Goal: Find specific page/section: Find specific page/section

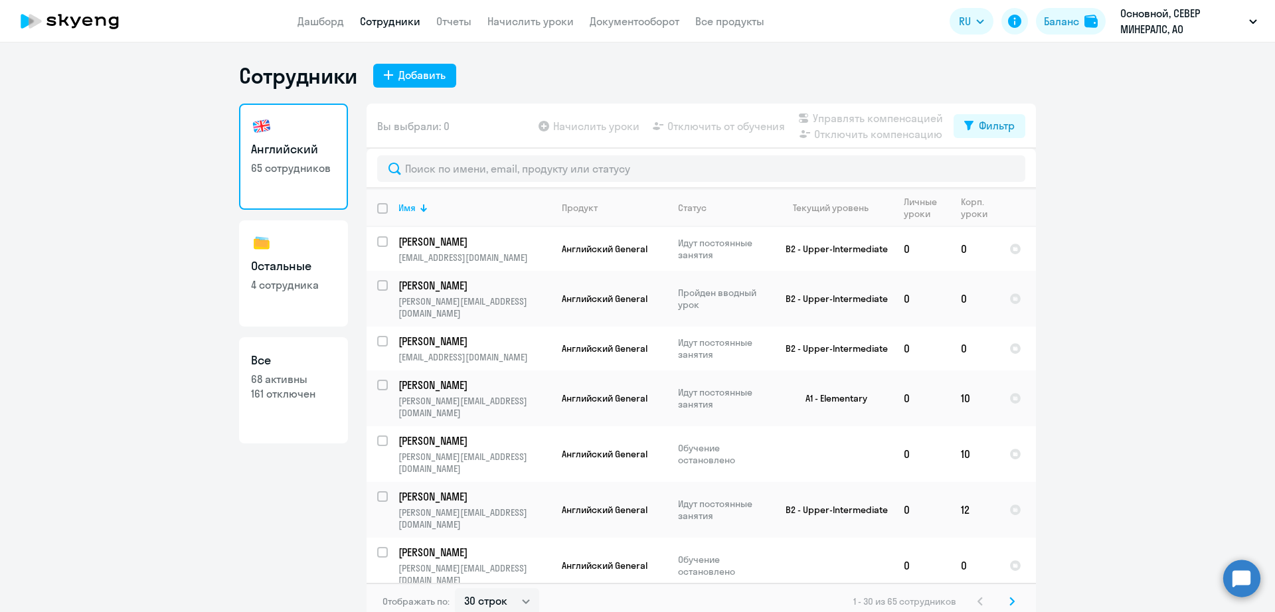
select select "30"
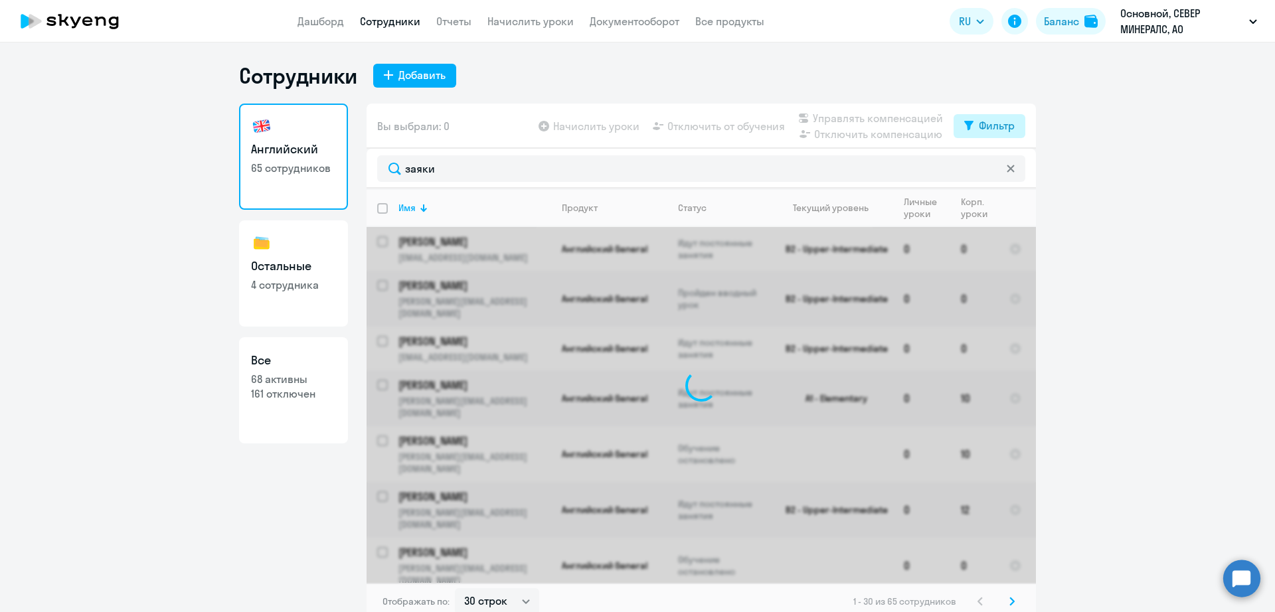
type input "заяки"
click at [979, 127] on div "Фильтр" at bounding box center [997, 126] width 36 height 16
click at [998, 167] on span at bounding box center [997, 169] width 23 height 13
click at [986, 169] on input "checkbox" at bounding box center [985, 169] width 1 height 1
checkbox input "true"
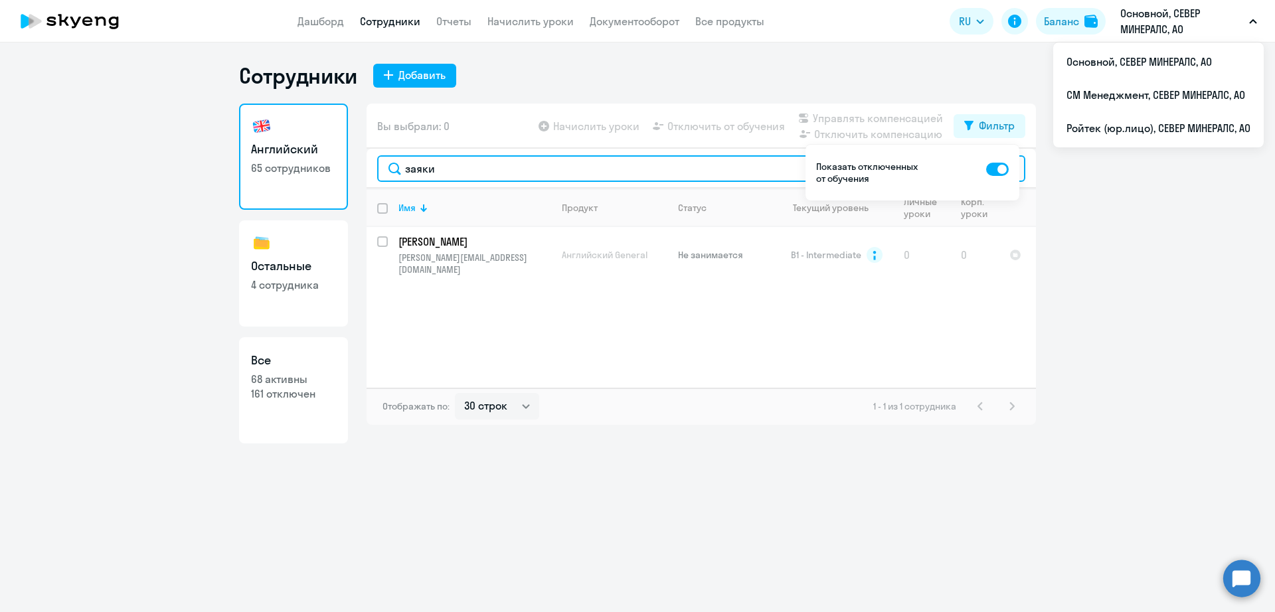
drag, startPoint x: 432, startPoint y: 169, endPoint x: 321, endPoint y: 169, distance: 110.9
click at [322, 169] on div "Английский 65 сотрудников Остальные 4 сотрудника Все 68 активны 161 отключен Вы…" at bounding box center [637, 274] width 797 height 340
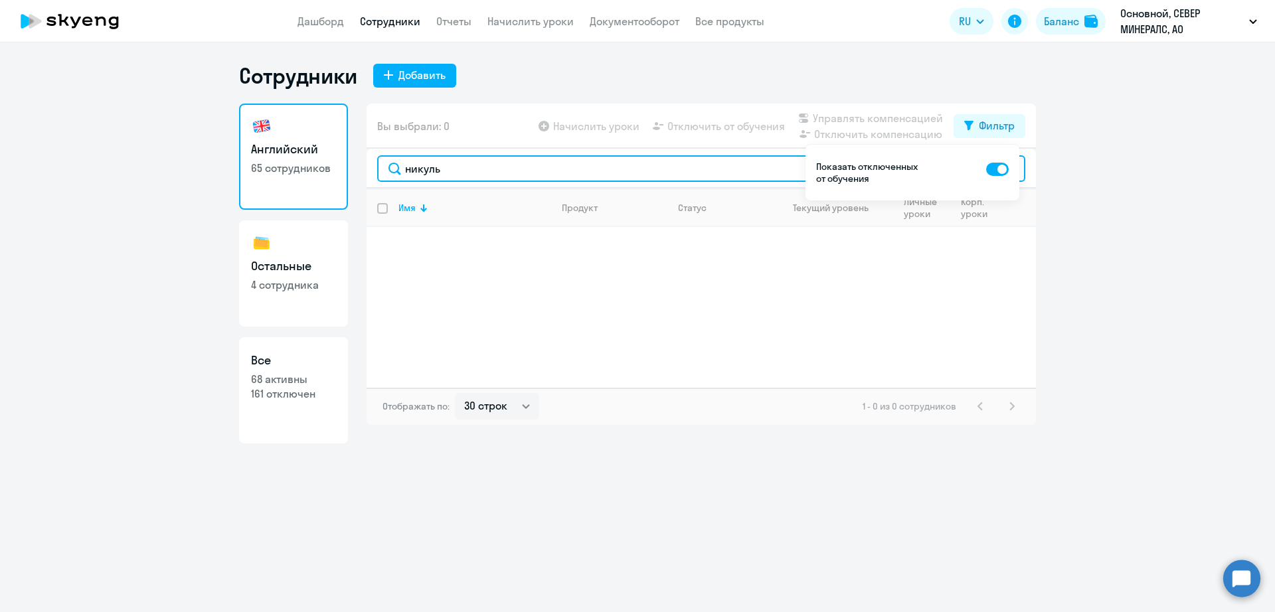
drag, startPoint x: 461, startPoint y: 166, endPoint x: 337, endPoint y: 157, distance: 124.5
click at [337, 157] on div "Английский 65 сотрудников Остальные 4 сотрудника Все 68 активны 161 отключен Вы…" at bounding box center [637, 274] width 797 height 340
type input "[PERSON_NAME]"
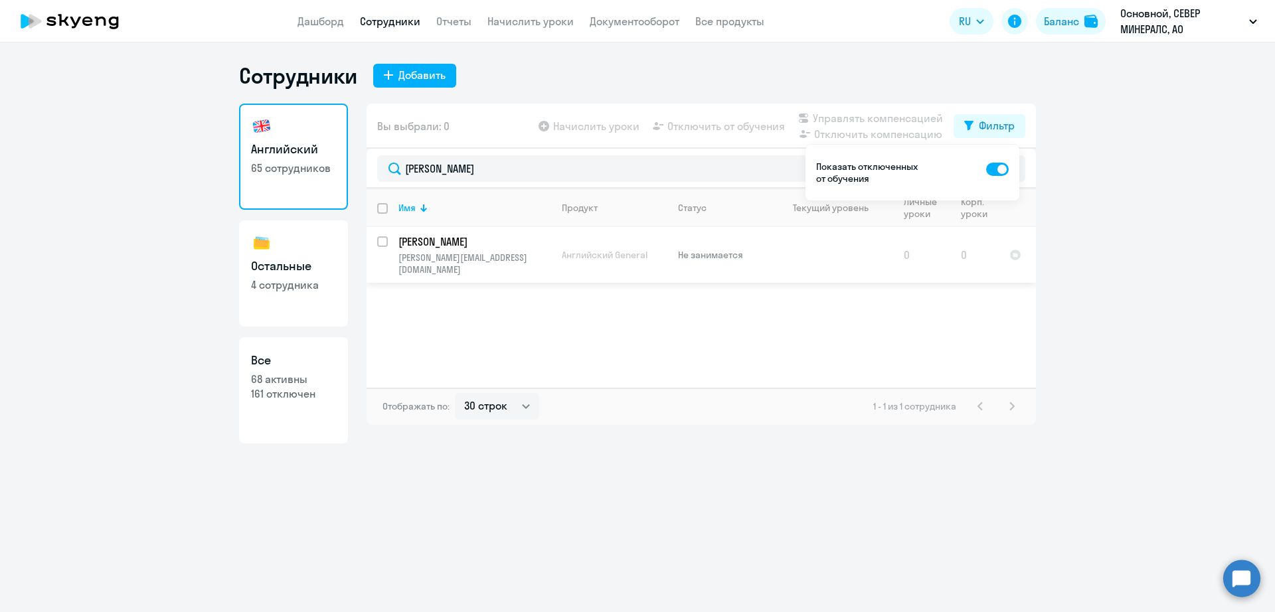
click at [526, 243] on p "[PERSON_NAME]" at bounding box center [473, 241] width 150 height 15
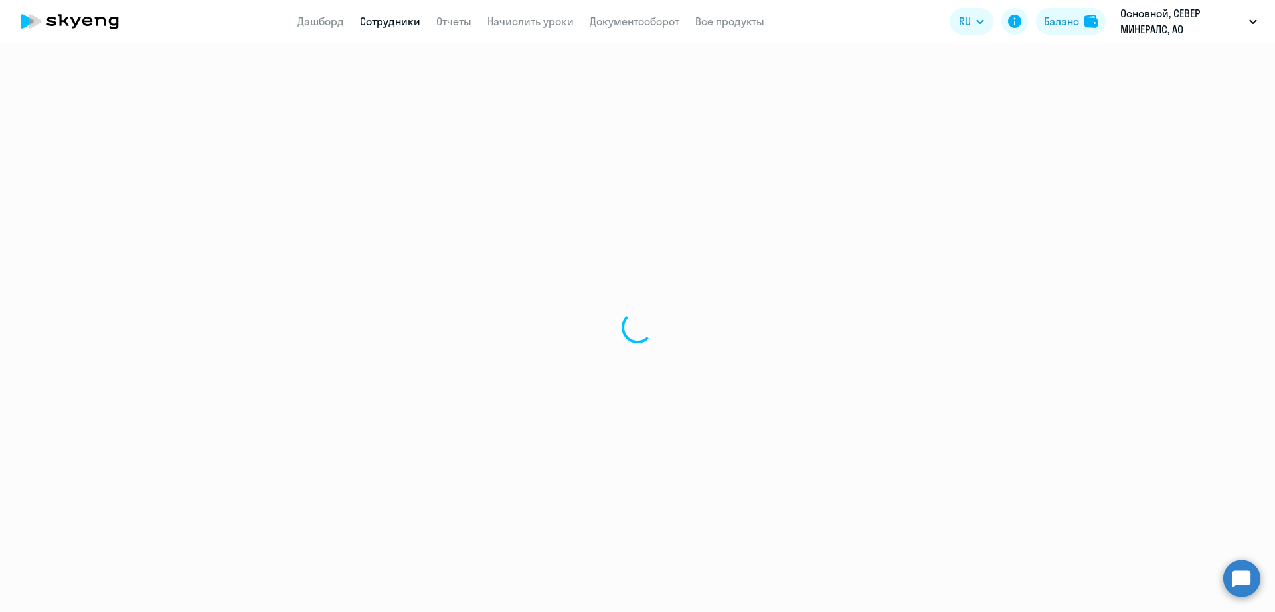
select select "english"
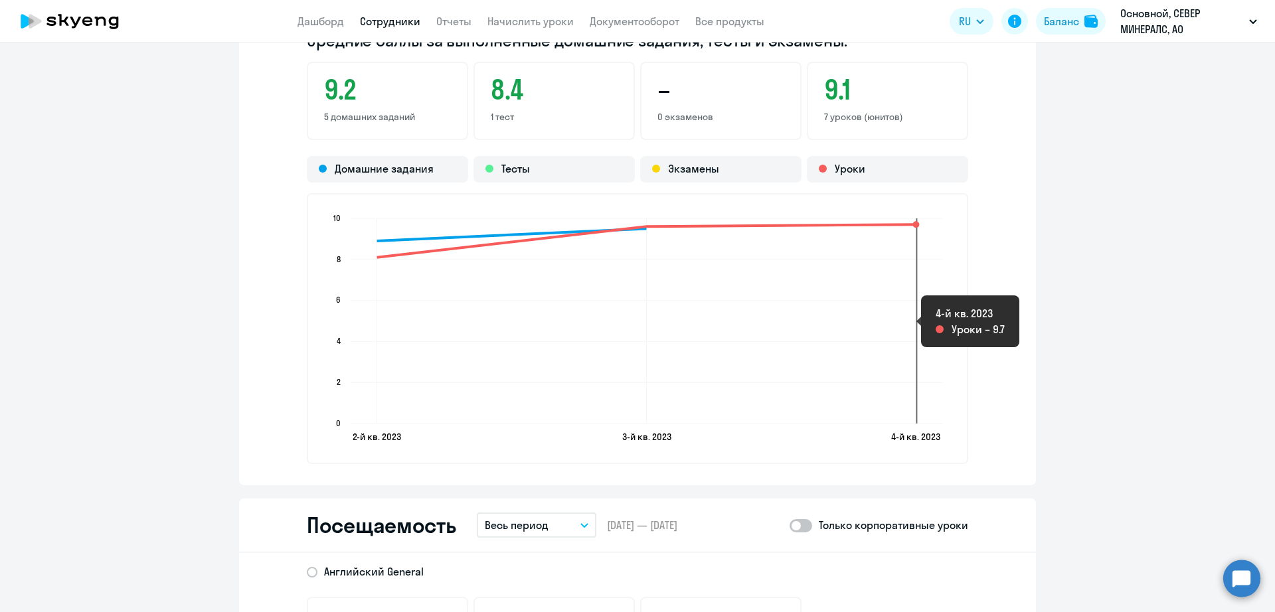
scroll to position [1411, 0]
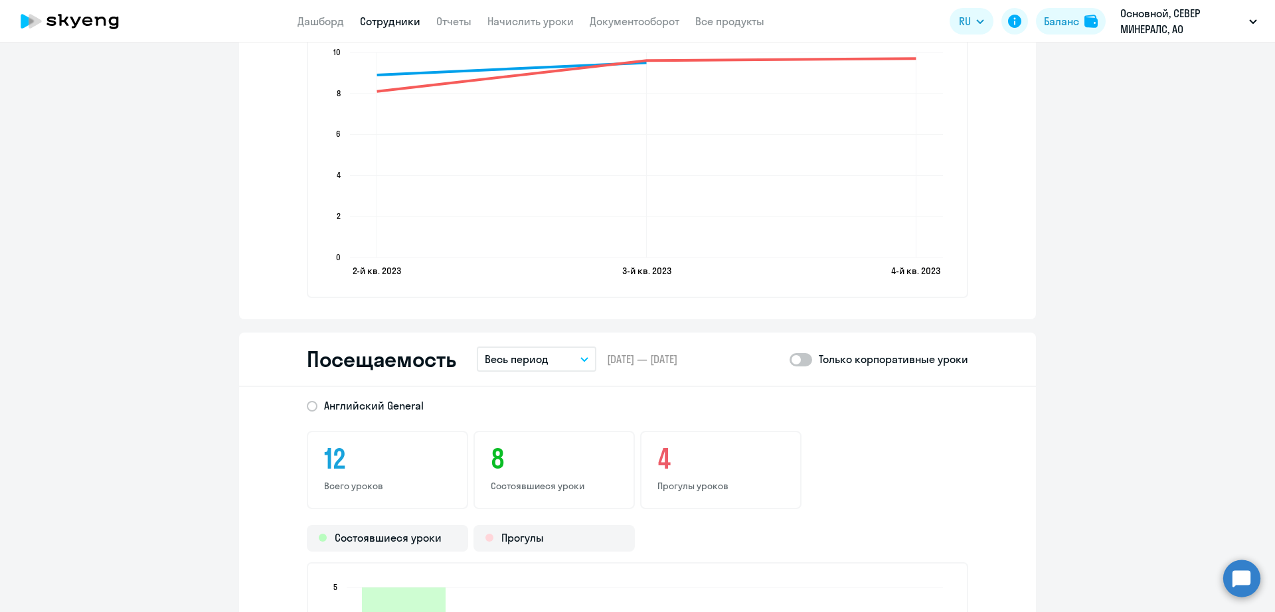
click at [797, 360] on span at bounding box center [800, 359] width 23 height 13
click at [789, 360] on input "checkbox" at bounding box center [789, 359] width 1 height 1
checkbox input "true"
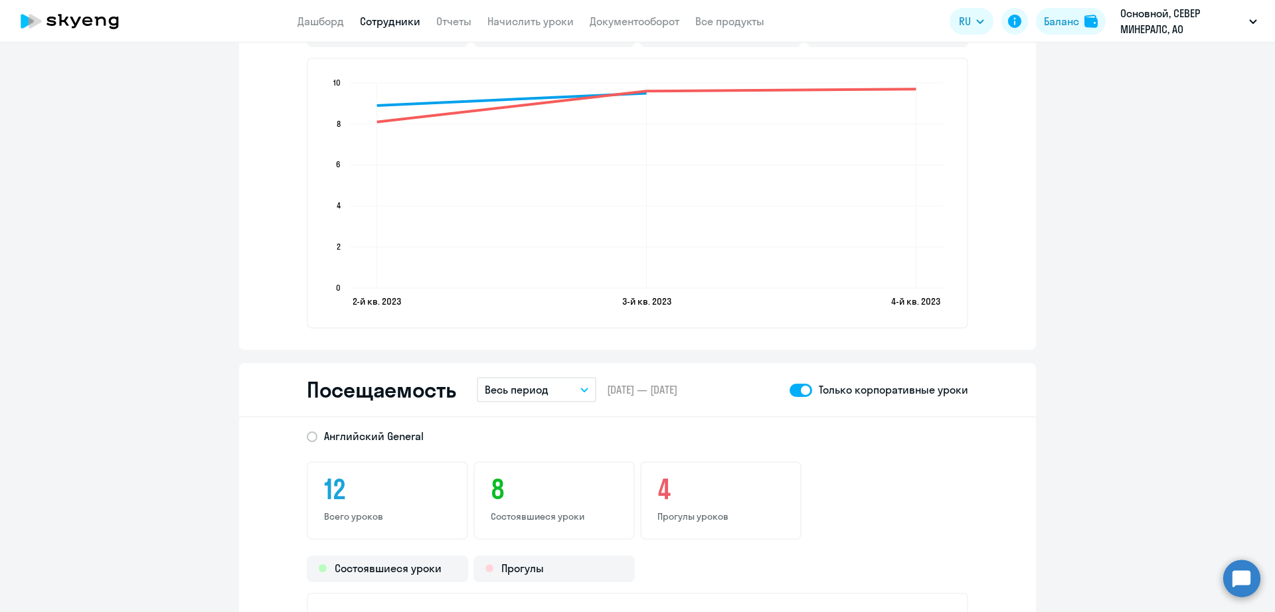
scroll to position [1162, 0]
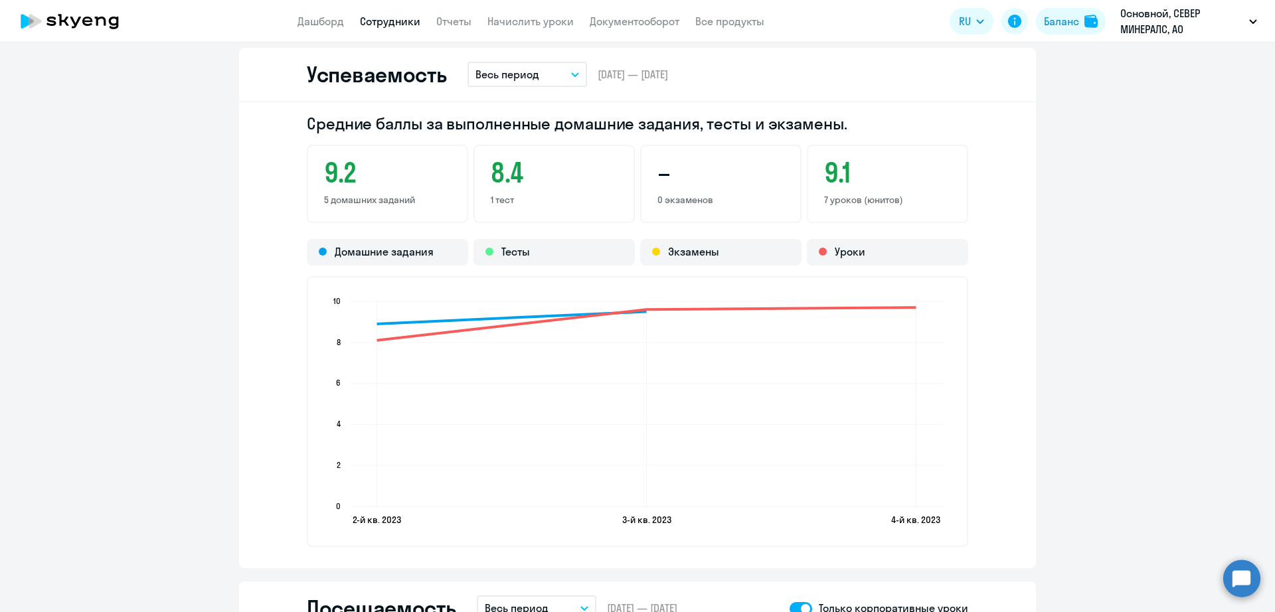
click at [408, 15] on link "Сотрудники" at bounding box center [390, 21] width 60 height 13
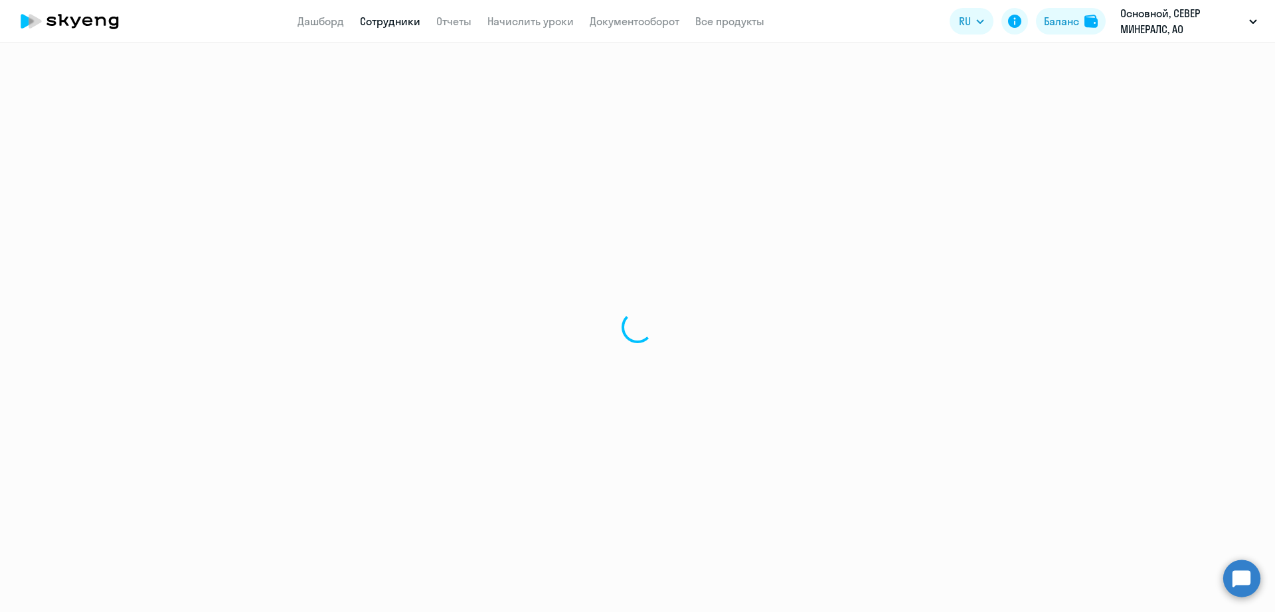
select select "30"
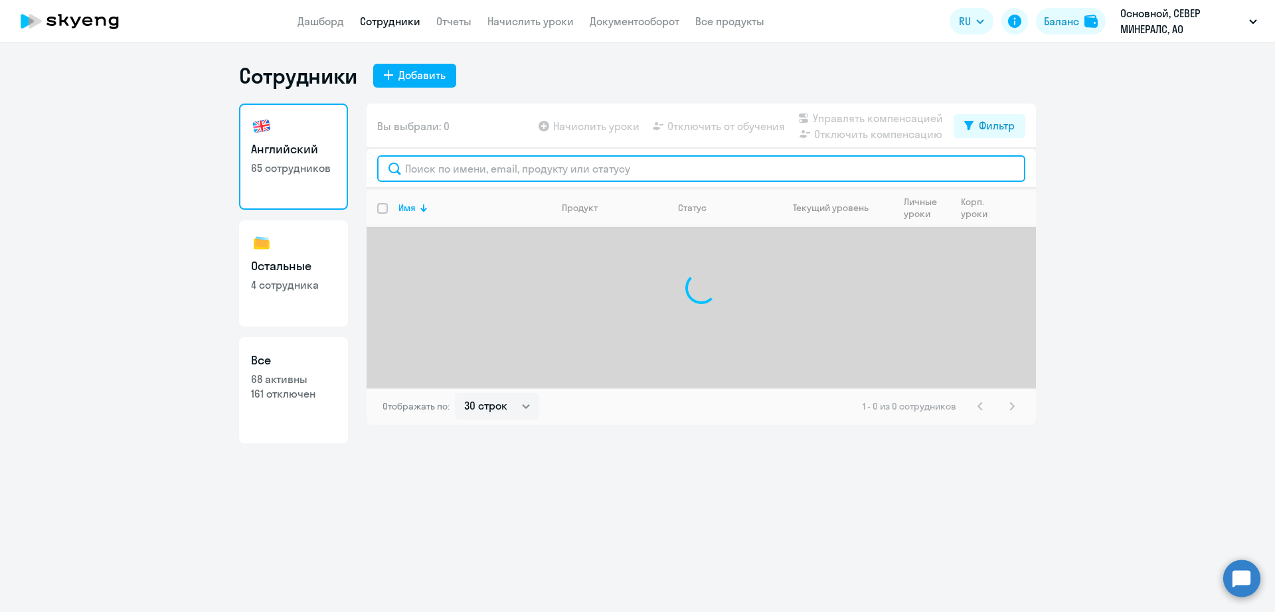
click at [639, 161] on input "text" at bounding box center [701, 168] width 648 height 27
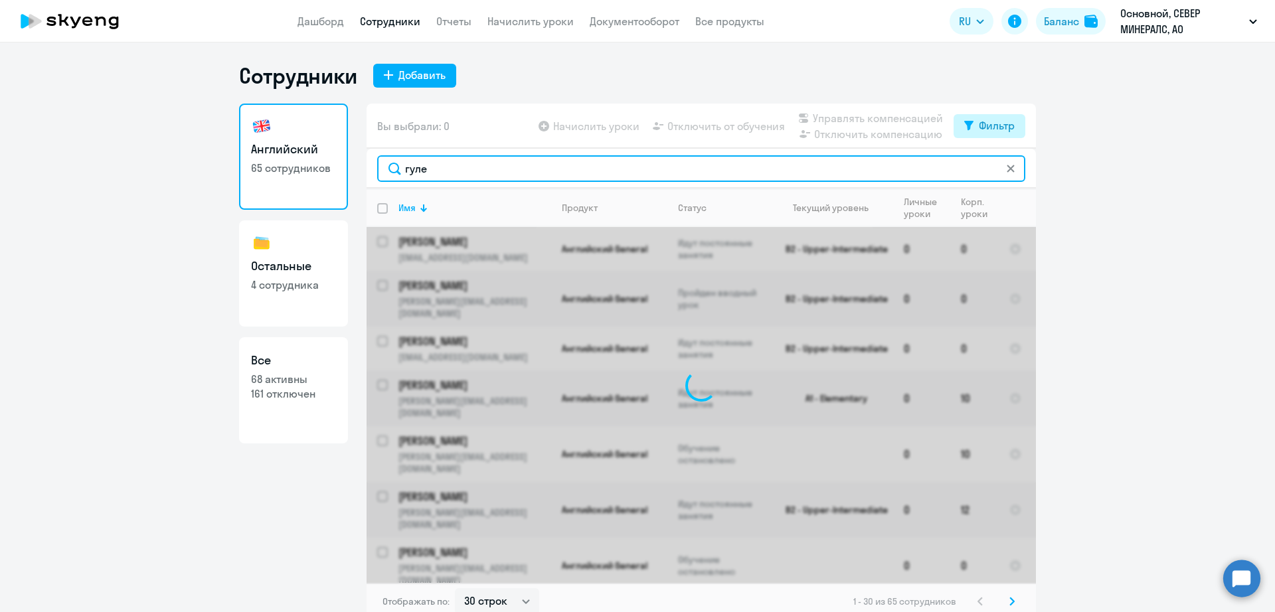
type input "гуле"
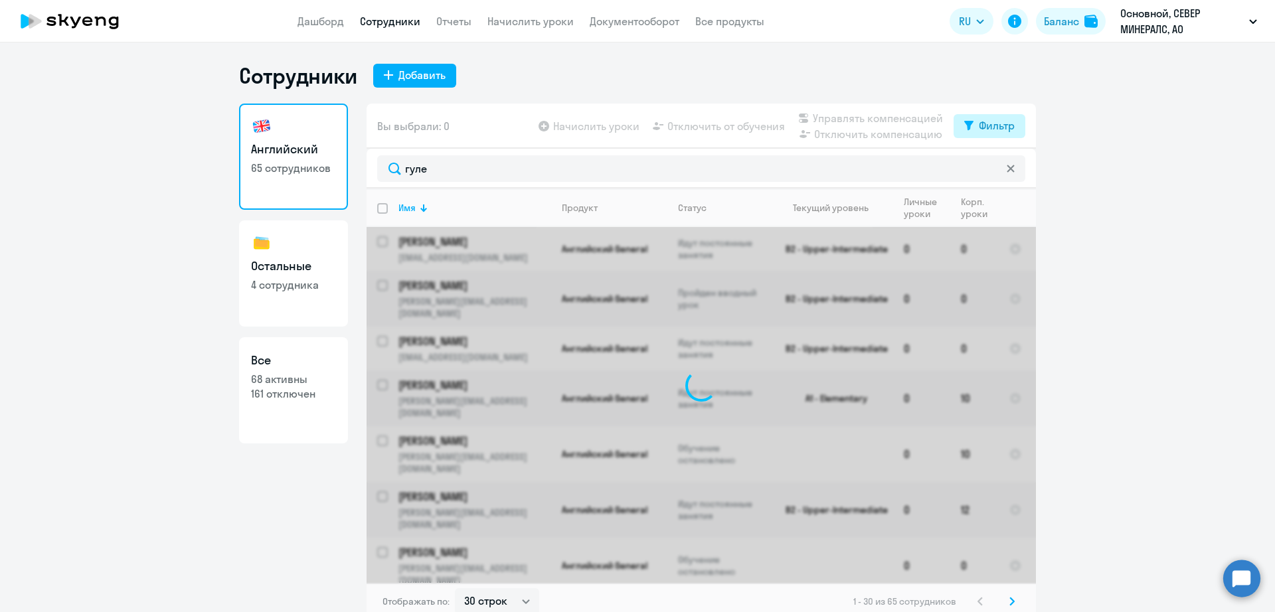
click at [983, 115] on button "Фильтр" at bounding box center [989, 126] width 72 height 24
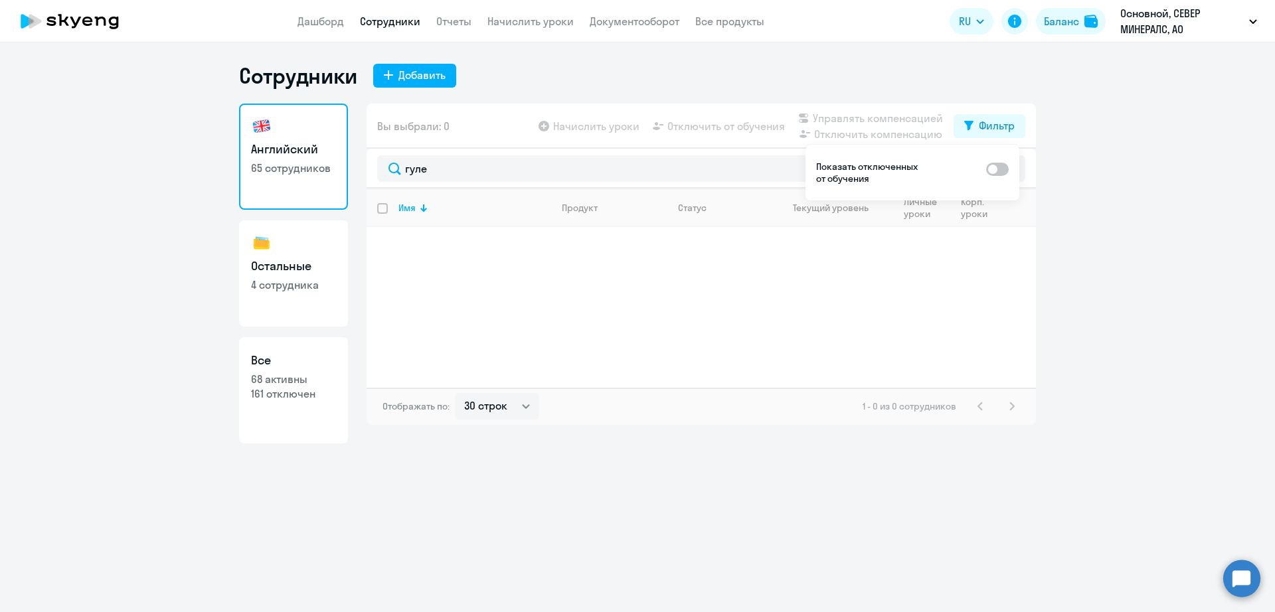
click at [997, 169] on span at bounding box center [997, 169] width 23 height 13
click at [986, 169] on input "checkbox" at bounding box center [985, 169] width 1 height 1
checkbox input "true"
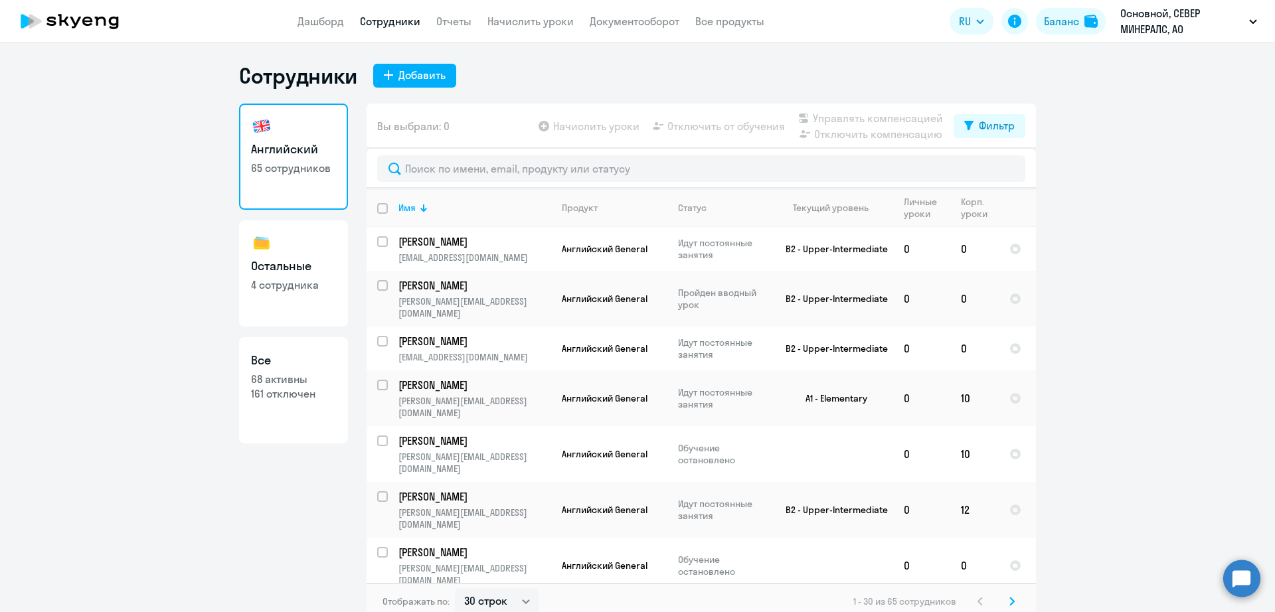
select select "30"
